Goal: Find contact information: Find contact information

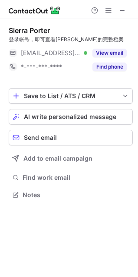
scroll to position [189, 138]
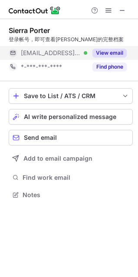
click at [106, 54] on button "View email" at bounding box center [109, 53] width 34 height 9
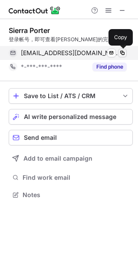
click at [125, 54] on span at bounding box center [122, 52] width 7 height 7
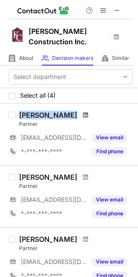
drag, startPoint x: 19, startPoint y: 105, endPoint x: 75, endPoint y: 105, distance: 55.5
click at [75, 111] on div "[PERSON_NAME]" at bounding box center [76, 115] width 114 height 9
copy div "[PERSON_NAME]"
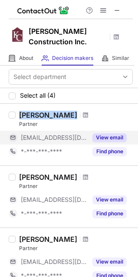
click at [103, 133] on button "View email" at bounding box center [109, 137] width 34 height 9
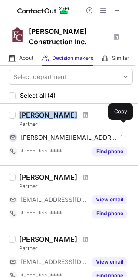
click at [122, 134] on span at bounding box center [122, 137] width 7 height 7
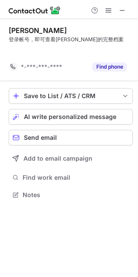
scroll to position [175, 138]
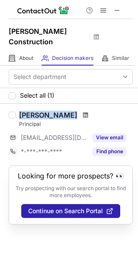
drag, startPoint x: 21, startPoint y: 105, endPoint x: 74, endPoint y: 105, distance: 52.5
click at [74, 111] on div "Bella Mccann" at bounding box center [76, 115] width 114 height 9
copy div "Bella Mccann"
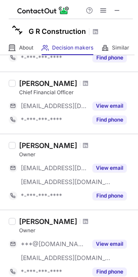
scroll to position [173, 0]
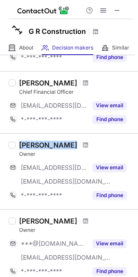
drag, startPoint x: 20, startPoint y: 146, endPoint x: 62, endPoint y: 145, distance: 42.5
click at [62, 145] on div "George Rick" at bounding box center [76, 145] width 114 height 9
copy div "George Rick"
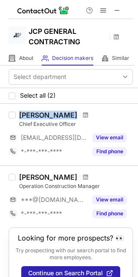
drag, startPoint x: 17, startPoint y: 115, endPoint x: 62, endPoint y: 113, distance: 45.2
click at [62, 113] on div "Gloria Velez Chief Executive Officer ***@jcphomeservices.com View email *-***-*…" at bounding box center [74, 135] width 117 height 48
copy div "Gloria Velez"
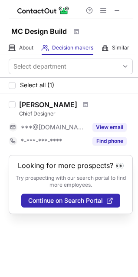
drag, startPoint x: 55, startPoint y: 102, endPoint x: 71, endPoint y: 102, distance: 16.5
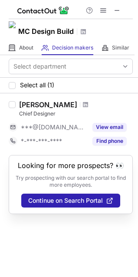
click at [71, 102] on div "Robert De Carlo" at bounding box center [48, 104] width 58 height 9
